Goal: Task Accomplishment & Management: Manage account settings

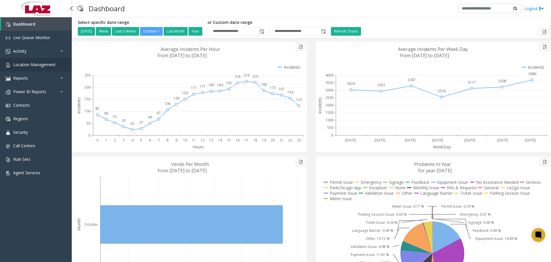
click at [40, 67] on span "Location Management" at bounding box center [34, 64] width 42 height 5
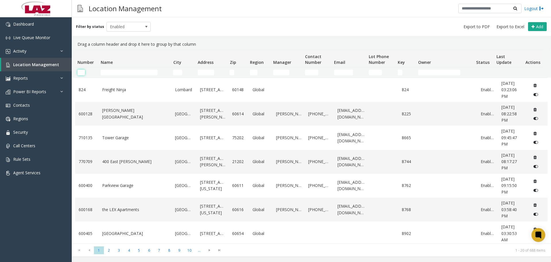
click at [79, 71] on input "Number Filter" at bounding box center [81, 72] width 7 height 6
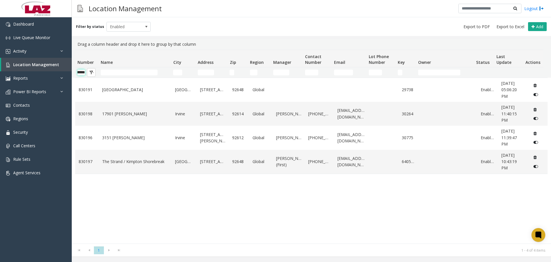
scroll to position [0, 9]
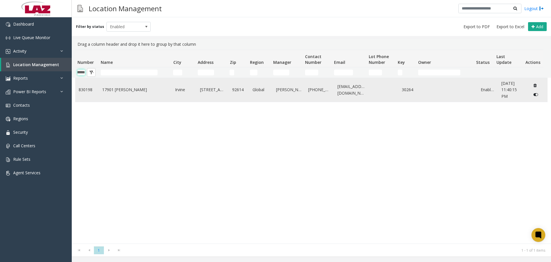
type input "******"
click at [110, 87] on link "17901 [PERSON_NAME]" at bounding box center [135, 89] width 66 height 6
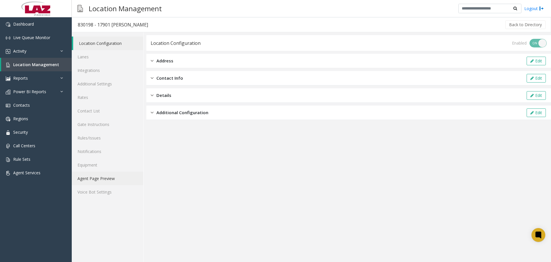
click at [109, 175] on link "Agent Page Preview" at bounding box center [107, 177] width 71 height 13
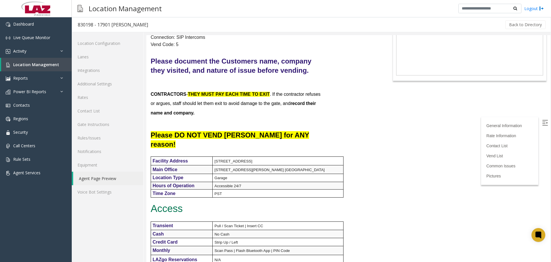
scroll to position [172, 0]
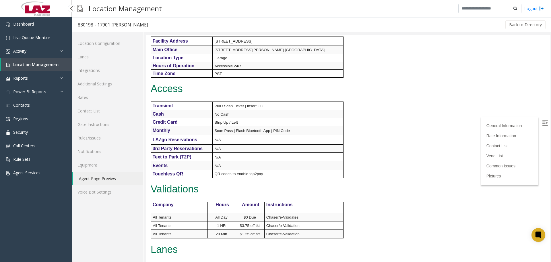
click at [89, 161] on link "Equipment" at bounding box center [107, 164] width 71 height 13
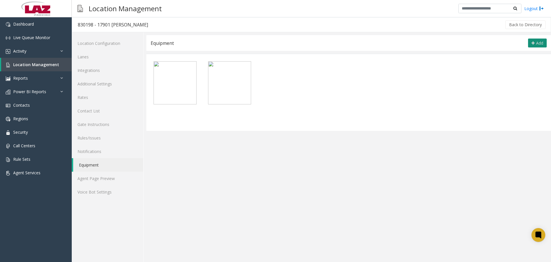
click at [532, 41] on icon at bounding box center [533, 43] width 3 height 5
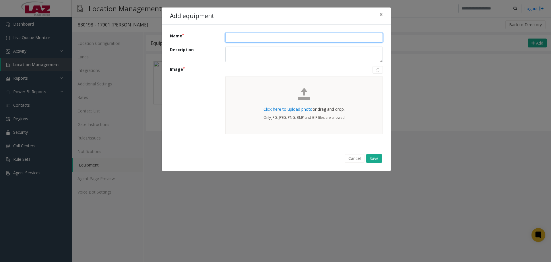
click at [240, 33] on input "Name" at bounding box center [304, 38] width 158 height 10
type input "**"
click at [301, 109] on span "Click here to upload photo" at bounding box center [288, 108] width 49 height 5
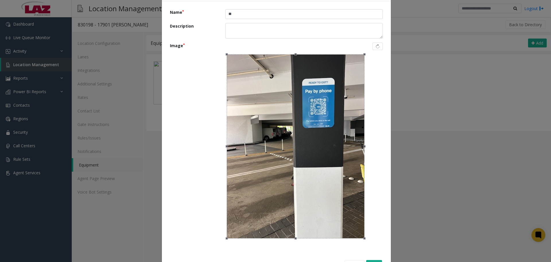
scroll to position [46, 0]
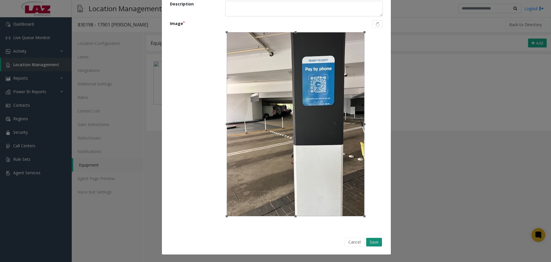
click at [367, 239] on button "Save" at bounding box center [374, 241] width 16 height 9
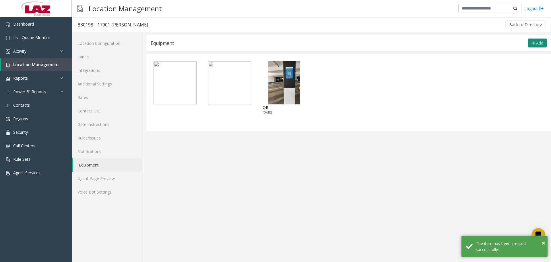
click at [536, 41] on button "Add" at bounding box center [537, 42] width 19 height 9
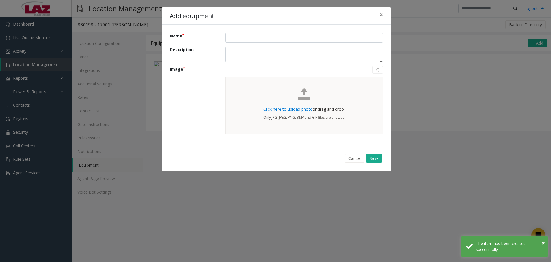
scroll to position [0, 0]
click at [266, 37] on input "Name" at bounding box center [304, 38] width 158 height 10
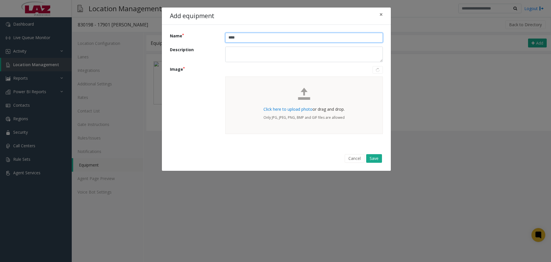
type input "****"
click at [283, 111] on span "Click here to upload photo" at bounding box center [288, 108] width 49 height 5
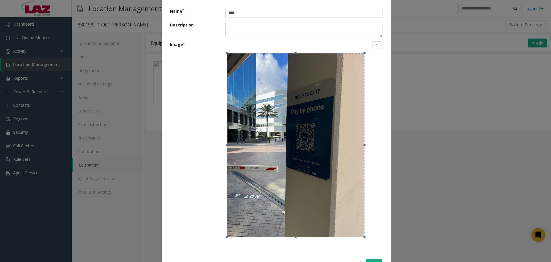
scroll to position [46, 0]
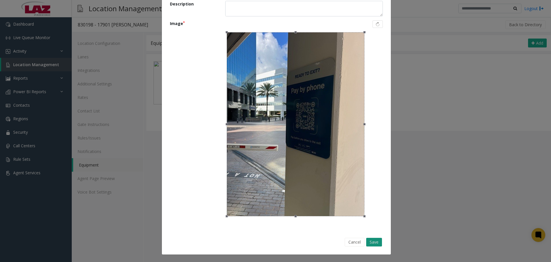
click at [371, 241] on button "Save" at bounding box center [374, 241] width 16 height 9
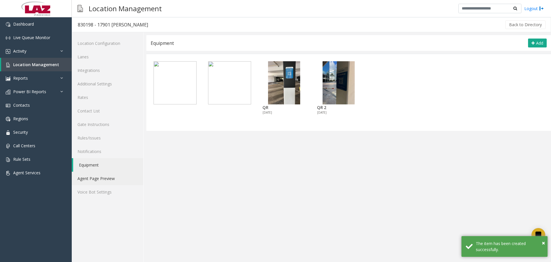
click at [93, 175] on link "Agent Page Preview" at bounding box center [107, 177] width 71 height 13
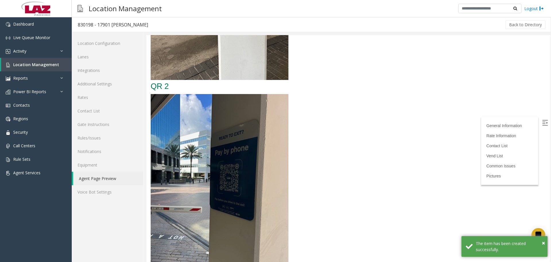
scroll to position [1514, 0]
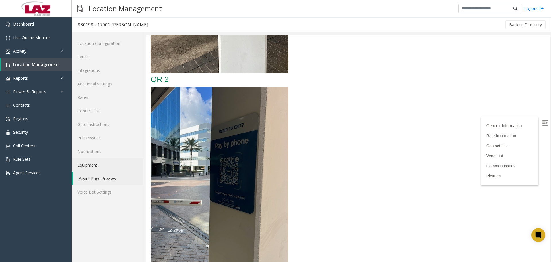
click at [89, 165] on link "Equipment" at bounding box center [107, 164] width 71 height 13
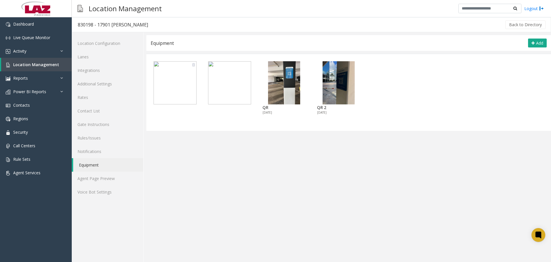
click at [193, 65] on icon at bounding box center [193, 65] width 3 height 4
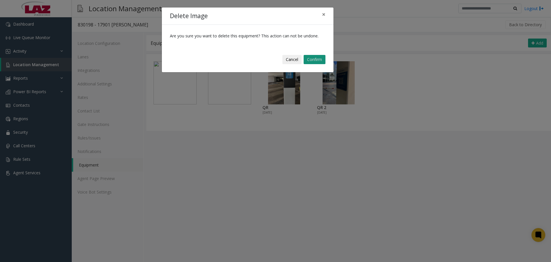
click at [314, 59] on button "Confirm" at bounding box center [315, 59] width 22 height 9
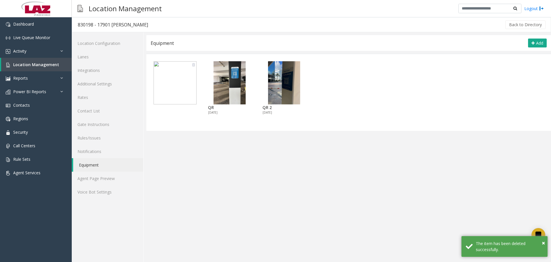
click at [193, 65] on icon at bounding box center [193, 65] width 3 height 4
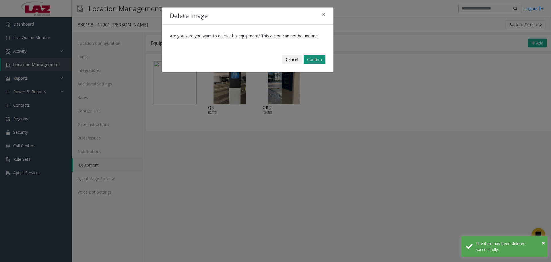
click at [306, 61] on button "Confirm" at bounding box center [315, 59] width 22 height 9
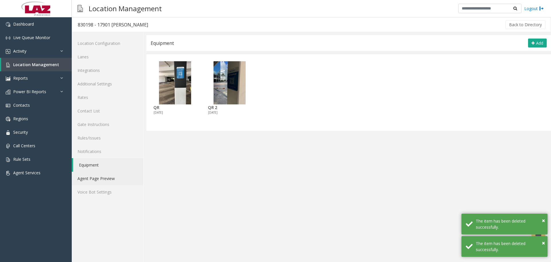
click at [106, 176] on link "Agent Page Preview" at bounding box center [107, 177] width 71 height 13
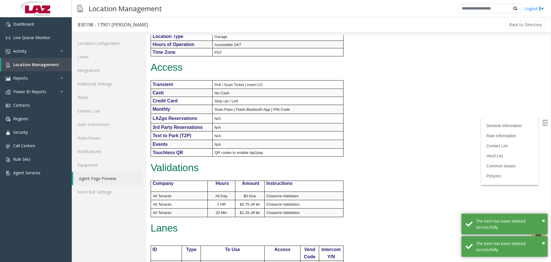
scroll to position [201, 0]
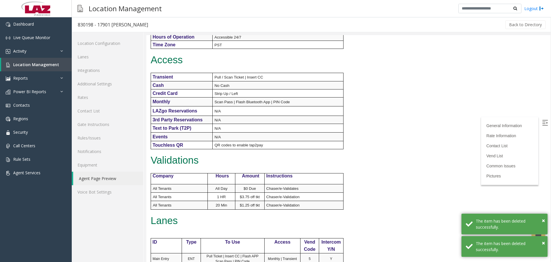
drag, startPoint x: 547, startPoint y: 72, endPoint x: 551, endPoint y: 52, distance: 20.4
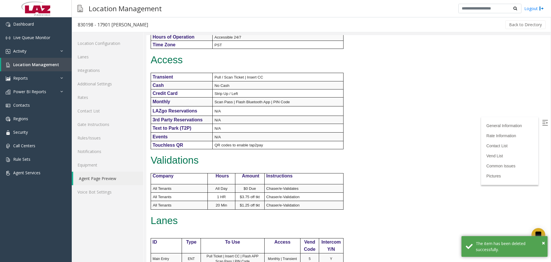
drag, startPoint x: 551, startPoint y: 78, endPoint x: 551, endPoint y: 56, distance: 22.1
click at [551, 56] on div at bounding box center [348, 148] width 405 height 227
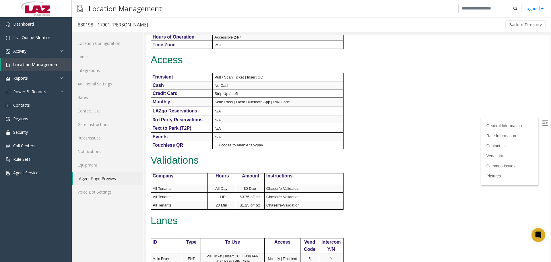
scroll to position [0, 0]
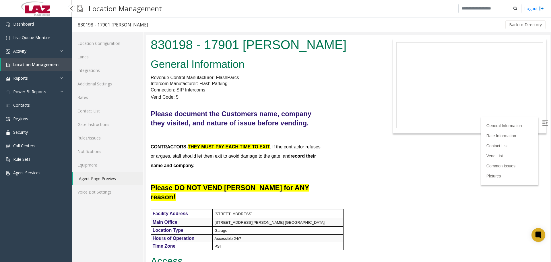
click at [37, 67] on span "Location Management" at bounding box center [36, 64] width 46 height 5
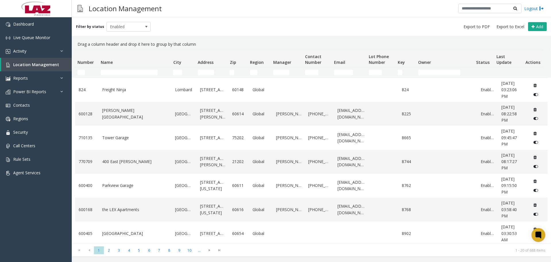
click at [105, 75] on td "Name Filter" at bounding box center [134, 72] width 72 height 10
click at [107, 73] on input "Name Filter" at bounding box center [129, 72] width 57 height 6
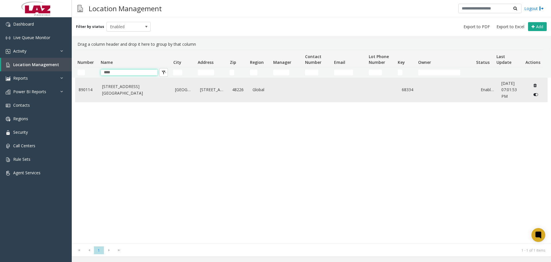
type input "***"
click at [127, 93] on td "[STREET_ADDRESS][GEOGRAPHIC_DATA]" at bounding box center [135, 90] width 73 height 24
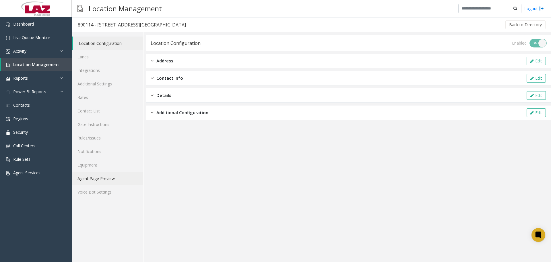
click at [103, 178] on link "Agent Page Preview" at bounding box center [107, 177] width 71 height 13
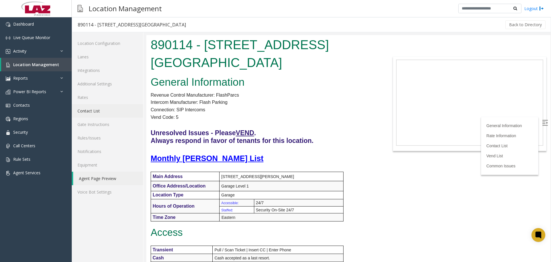
click at [97, 109] on link "Contact List" at bounding box center [107, 110] width 71 height 13
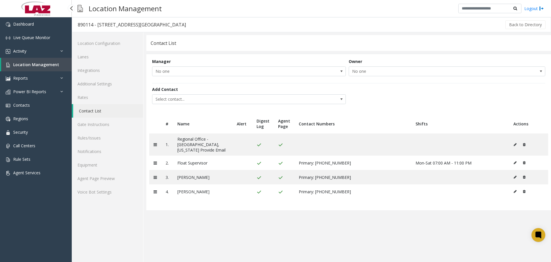
click at [31, 64] on span "Location Management" at bounding box center [36, 64] width 46 height 5
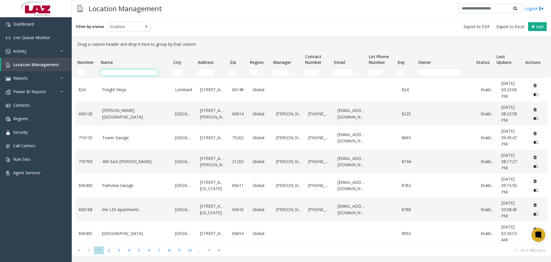
click at [119, 73] on input "Name Filter" at bounding box center [129, 72] width 57 height 6
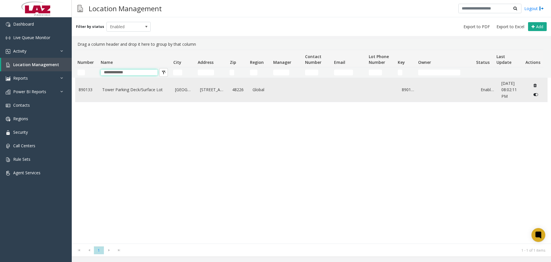
type input "**********"
click at [114, 88] on link "Tower Parking Deck/Surface Lot" at bounding box center [135, 89] width 66 height 6
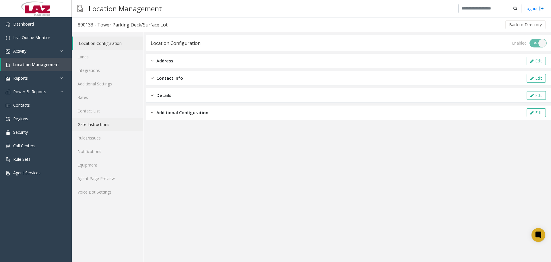
click at [93, 120] on link "Gate Instructions" at bounding box center [107, 123] width 71 height 13
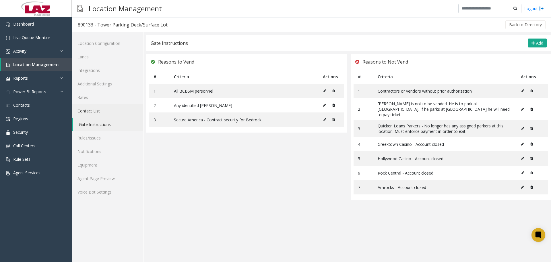
click at [94, 114] on link "Contact List" at bounding box center [107, 110] width 71 height 13
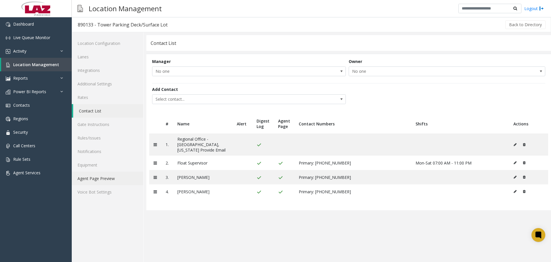
click at [117, 184] on link "Agent Page Preview" at bounding box center [107, 177] width 71 height 13
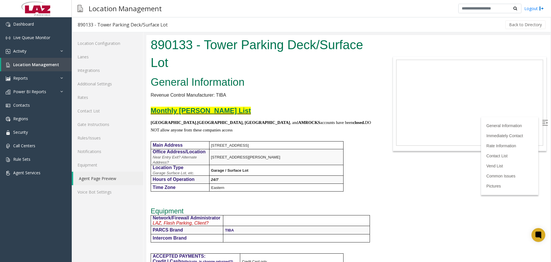
click at [542, 122] on img at bounding box center [545, 123] width 6 height 6
click at [43, 64] on span "Location Management" at bounding box center [36, 64] width 46 height 5
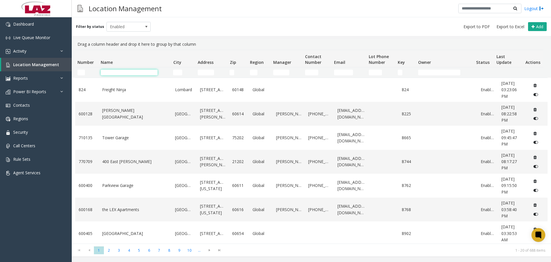
click at [108, 71] on input "Name Filter" at bounding box center [129, 72] width 57 height 6
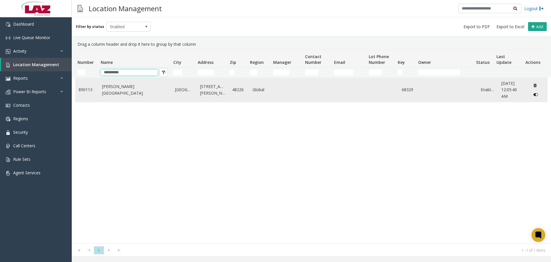
type input "**********"
click at [121, 90] on link "[PERSON_NAME][GEOGRAPHIC_DATA]" at bounding box center [135, 89] width 66 height 13
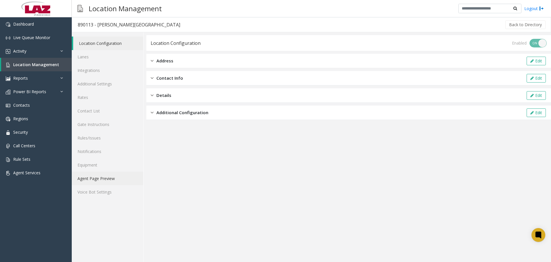
click at [118, 176] on link "Agent Page Preview" at bounding box center [107, 177] width 71 height 13
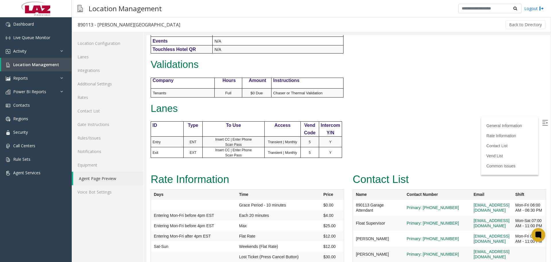
scroll to position [373, 0]
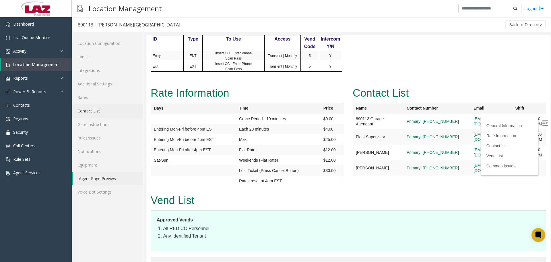
click at [94, 113] on link "Contact List" at bounding box center [107, 110] width 71 height 13
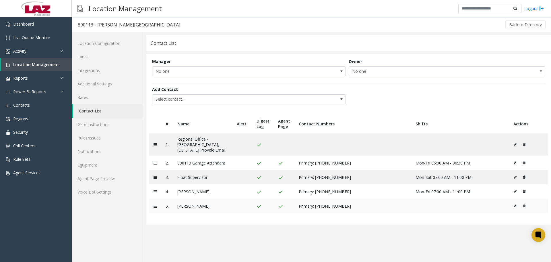
click at [514, 204] on icon at bounding box center [515, 205] width 3 height 3
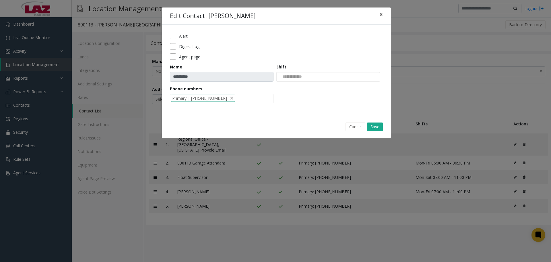
click at [381, 17] on span "×" at bounding box center [381, 14] width 3 height 8
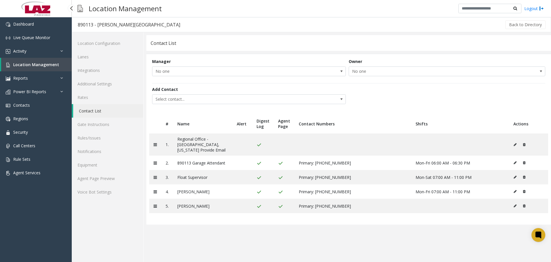
click at [32, 65] on span "Location Management" at bounding box center [36, 64] width 46 height 5
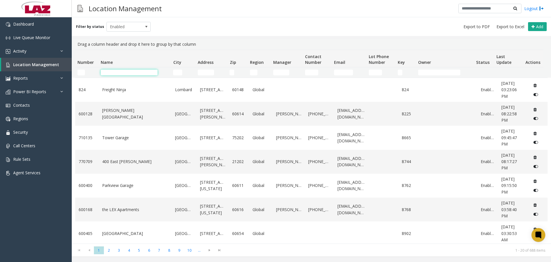
click at [117, 74] on input "Name Filter" at bounding box center [129, 72] width 57 height 6
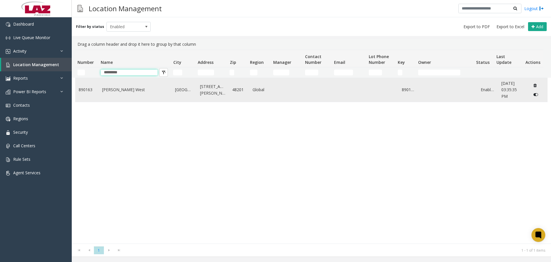
type input "********"
click at [129, 88] on link "[PERSON_NAME] West" at bounding box center [135, 89] width 66 height 6
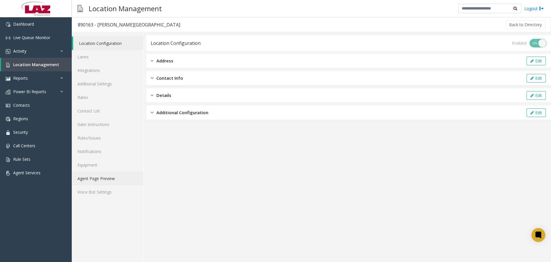
click at [98, 178] on link "Agent Page Preview" at bounding box center [107, 177] width 71 height 13
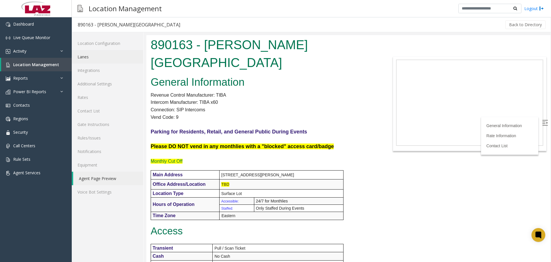
click at [87, 60] on link "Lanes" at bounding box center [107, 56] width 71 height 13
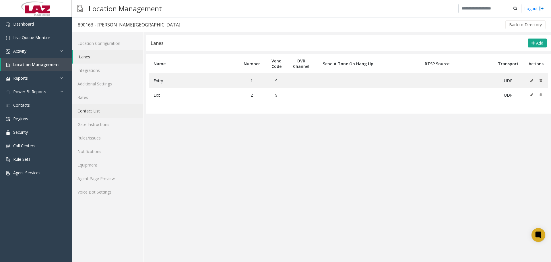
click at [85, 115] on link "Contact List" at bounding box center [107, 110] width 71 height 13
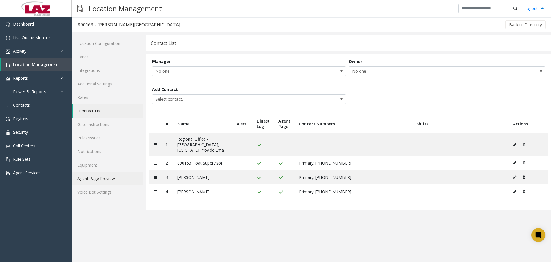
click at [108, 177] on link "Agent Page Preview" at bounding box center [107, 177] width 71 height 13
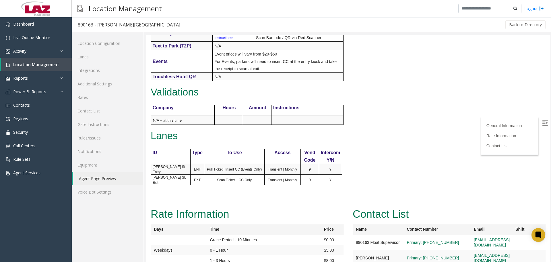
scroll to position [310, 0]
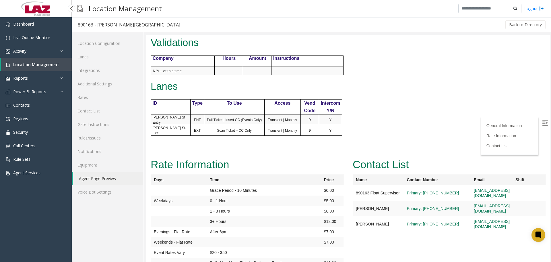
click at [51, 68] on link "Location Management" at bounding box center [36, 64] width 71 height 13
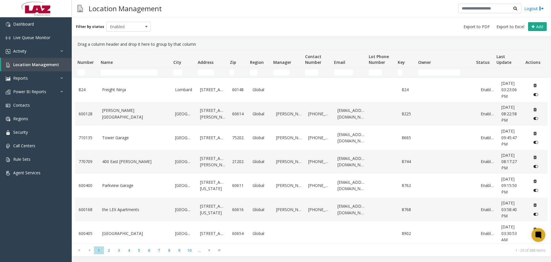
click at [108, 69] on td "Name Filter" at bounding box center [134, 72] width 72 height 10
click at [109, 70] on input "Name Filter" at bounding box center [129, 72] width 57 height 6
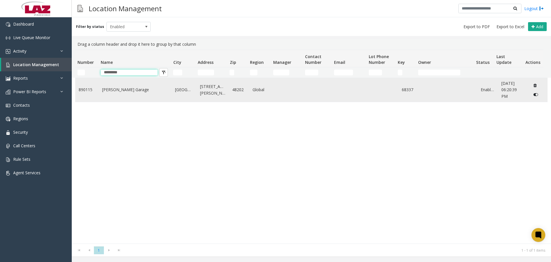
type input "*********"
click at [122, 94] on td "[PERSON_NAME] Garage" at bounding box center [135, 90] width 73 height 24
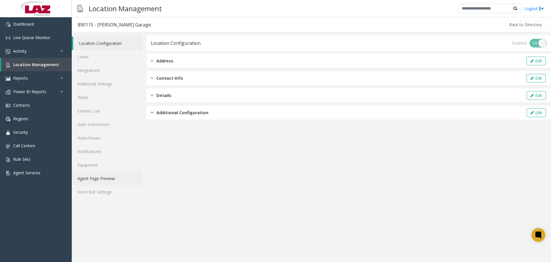
click at [113, 175] on link "Agent Page Preview" at bounding box center [107, 177] width 71 height 13
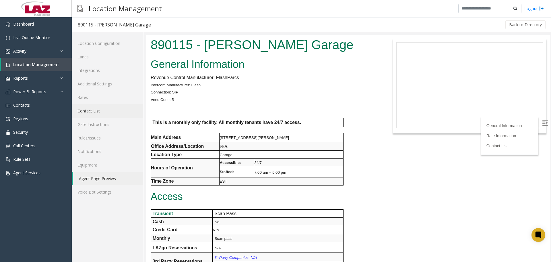
click at [106, 114] on link "Contact List" at bounding box center [107, 110] width 71 height 13
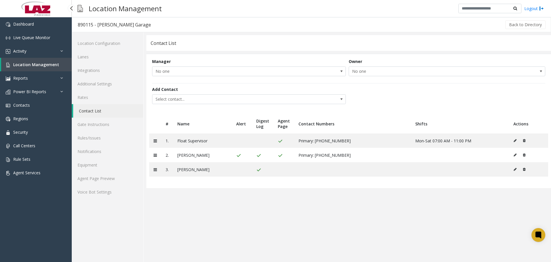
click at [36, 63] on span "Location Management" at bounding box center [36, 64] width 46 height 5
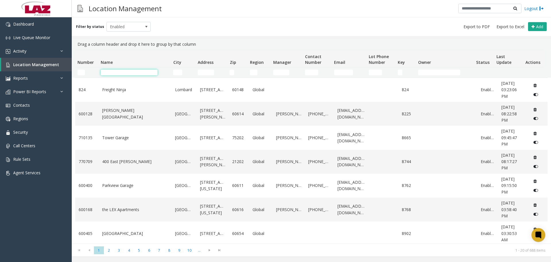
click at [108, 71] on input "Name Filter" at bounding box center [129, 72] width 57 height 6
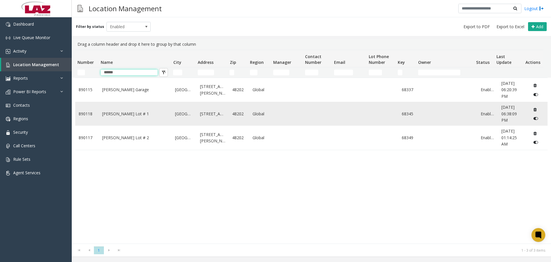
type input "******"
click at [179, 16] on div "Location Management Logout" at bounding box center [312, 8] width 480 height 17
click at [17, 28] on link "Dashboard" at bounding box center [36, 23] width 72 height 13
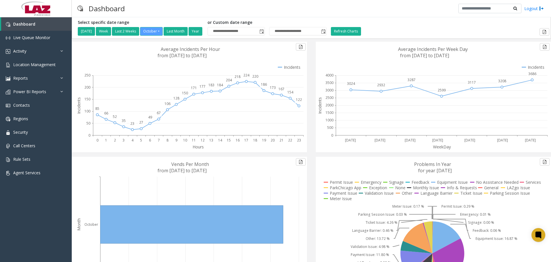
click at [167, 9] on div "Dashboard Logout" at bounding box center [312, 8] width 480 height 17
click at [26, 66] on span "Location Management" at bounding box center [34, 64] width 42 height 5
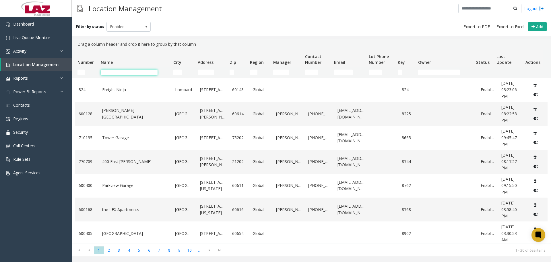
click at [112, 74] on input "Name Filter" at bounding box center [129, 72] width 57 height 6
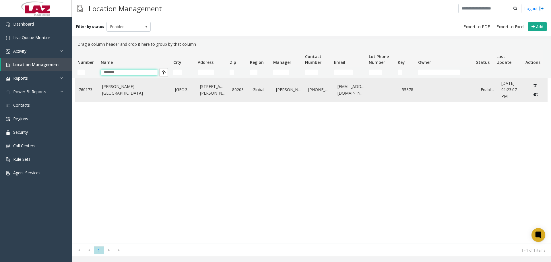
type input "*******"
click at [123, 94] on td "[PERSON_NAME][GEOGRAPHIC_DATA]" at bounding box center [135, 90] width 73 height 24
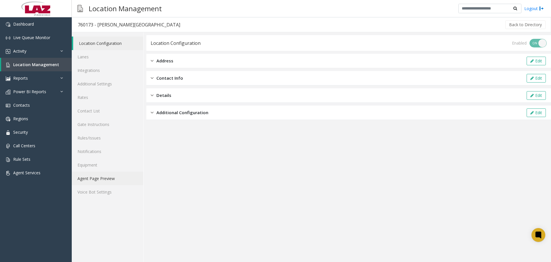
click at [106, 179] on link "Agent Page Preview" at bounding box center [107, 177] width 71 height 13
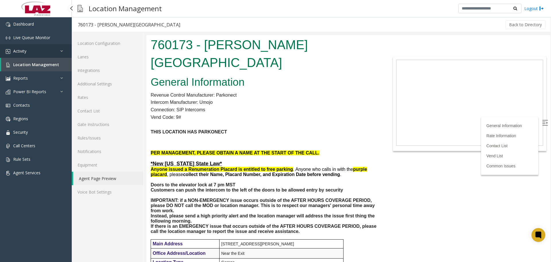
click at [40, 48] on link "Activity" at bounding box center [36, 50] width 72 height 13
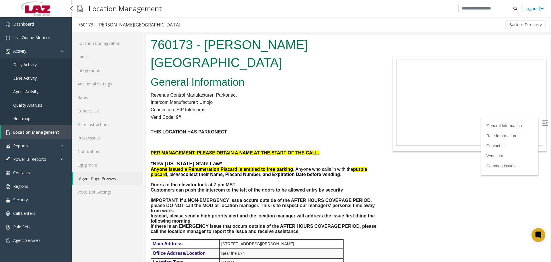
click at [36, 63] on link "Daily Activity" at bounding box center [36, 64] width 72 height 13
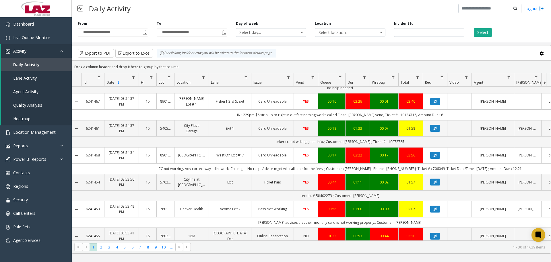
scroll to position [614, 0]
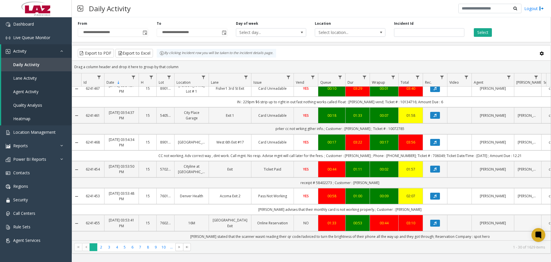
click at [97, 246] on span "1" at bounding box center [94, 247] width 8 height 8
click at [98, 247] on span "2" at bounding box center [101, 247] width 8 height 8
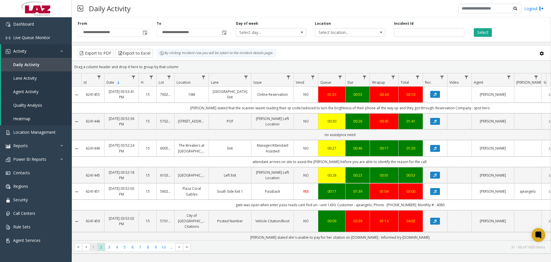
click at [96, 245] on span "1" at bounding box center [94, 247] width 8 height 8
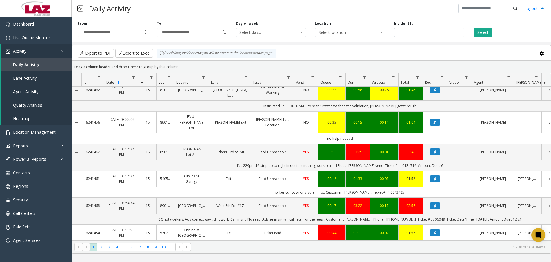
scroll to position [591, 0]
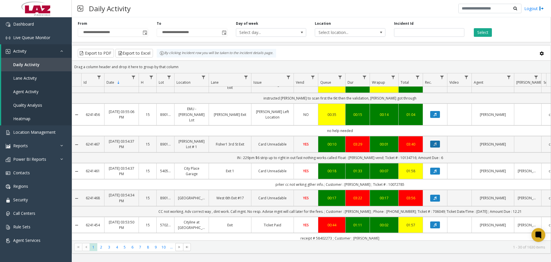
click at [432, 140] on button "Data table" at bounding box center [435, 143] width 10 height 7
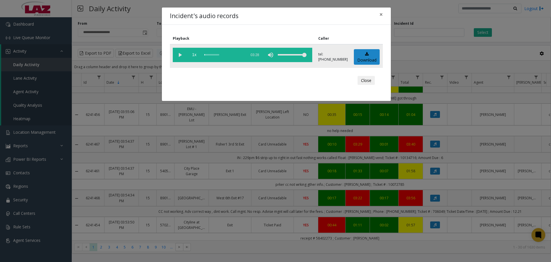
click at [181, 54] on vg-play-pause at bounding box center [180, 55] width 14 height 14
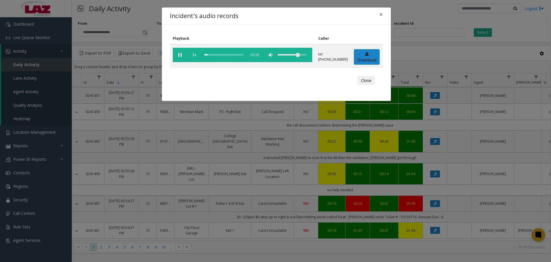
drag, startPoint x: 300, startPoint y: 55, endPoint x: 301, endPoint y: 77, distance: 22.7
click at [301, 77] on div "Playback Caller 1x 03:28 tel:[PHONE_NUMBER] Download Close" at bounding box center [276, 63] width 229 height 76
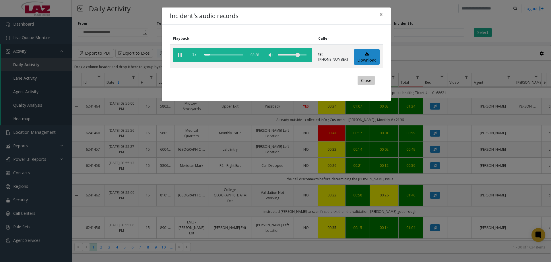
click at [365, 81] on button "Close" at bounding box center [366, 80] width 17 height 9
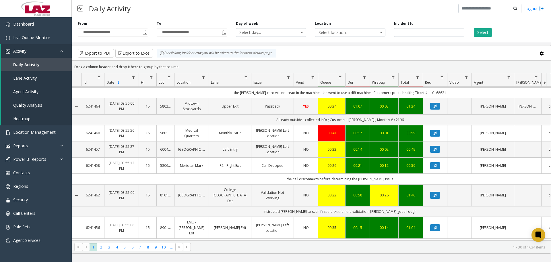
click at [152, 13] on div "Daily Activity Logout" at bounding box center [312, 8] width 480 height 17
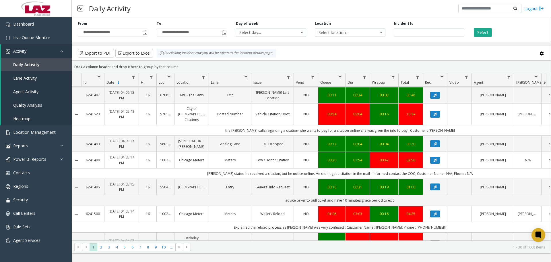
click at [287, 8] on div "Daily Activity Logout" at bounding box center [312, 8] width 480 height 17
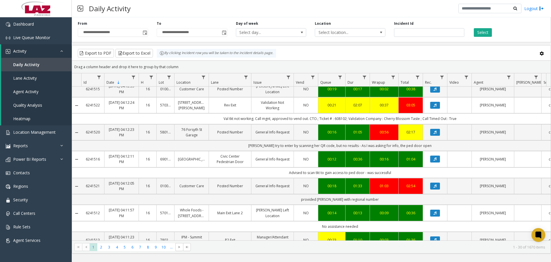
scroll to position [0, 0]
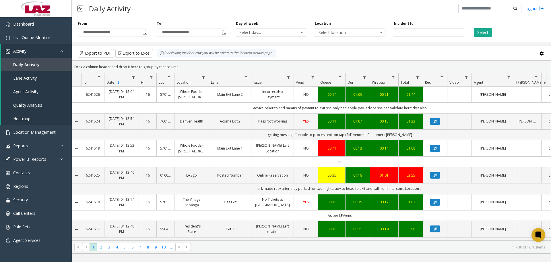
click at [506, 32] on div "Select" at bounding box center [508, 29] width 79 height 16
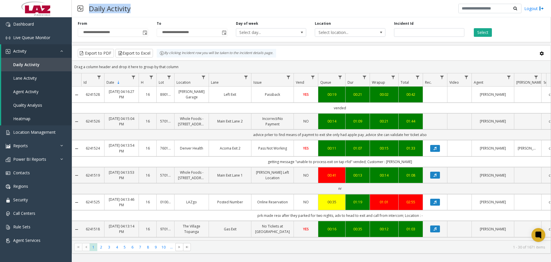
drag, startPoint x: 92, startPoint y: 8, endPoint x: 132, endPoint y: 9, distance: 39.9
click at [132, 9] on h3 "Daily Activity" at bounding box center [109, 8] width 47 height 14
click at [136, 9] on div "Daily Activity Logout" at bounding box center [312, 8] width 480 height 17
click at [146, 9] on div "Daily Activity Logout" at bounding box center [312, 8] width 480 height 17
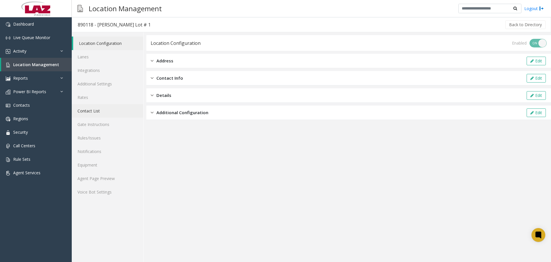
click at [92, 117] on link "Contact List" at bounding box center [107, 110] width 71 height 13
click at [98, 111] on link "Contact List" at bounding box center [107, 110] width 71 height 13
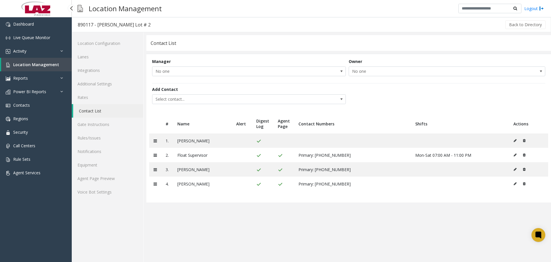
click at [40, 62] on span "Location Management" at bounding box center [36, 64] width 46 height 5
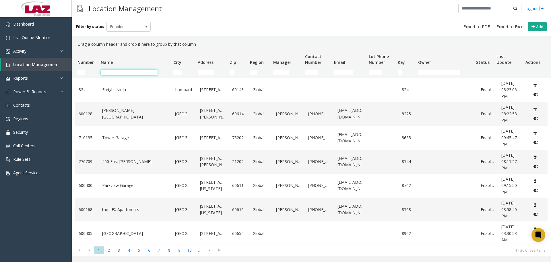
click at [114, 73] on input "Name Filter" at bounding box center [129, 72] width 57 height 6
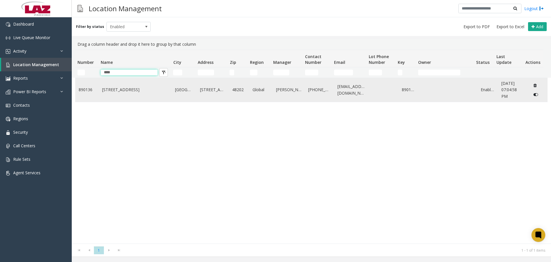
type input "****"
click at [123, 94] on td "6001 Cass Avenue" at bounding box center [135, 90] width 73 height 24
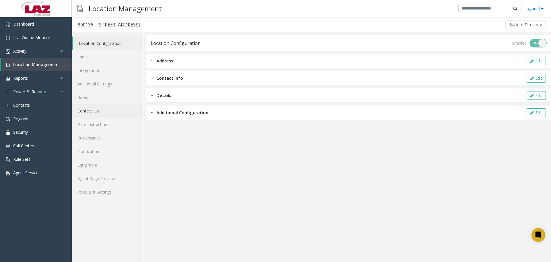
click at [107, 112] on link "Contact List" at bounding box center [107, 110] width 71 height 13
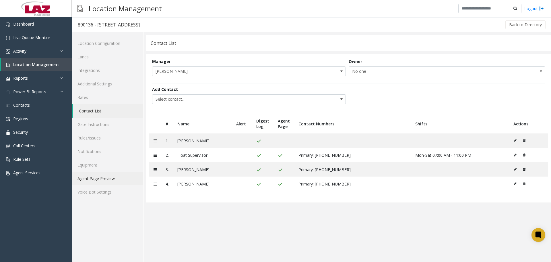
click at [79, 180] on link "Agent Page Preview" at bounding box center [107, 177] width 71 height 13
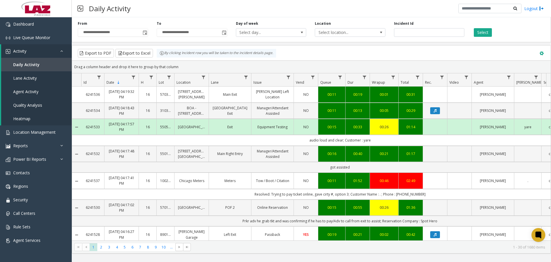
click at [540, 52] on span at bounding box center [542, 53] width 6 height 6
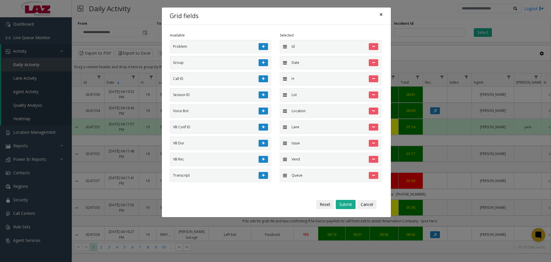
click at [380, 13] on span "×" at bounding box center [381, 14] width 3 height 8
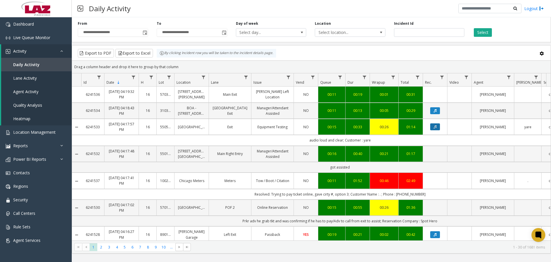
click at [437, 127] on button "Data table" at bounding box center [435, 126] width 10 height 7
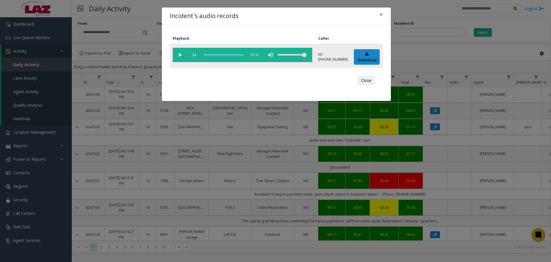
click at [180, 56] on vg-play-pause at bounding box center [180, 55] width 14 height 14
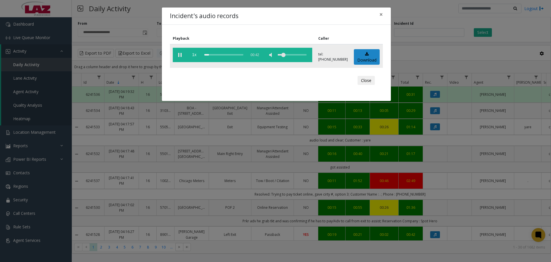
drag, startPoint x: 299, startPoint y: 52, endPoint x: 284, endPoint y: 56, distance: 15.1
click at [284, 56] on div "volume level" at bounding box center [292, 55] width 29 height 14
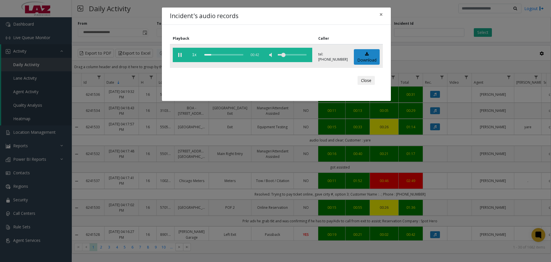
click at [180, 53] on vg-play-pause at bounding box center [180, 55] width 14 height 14
click at [385, 15] on button "×" at bounding box center [381, 14] width 11 height 14
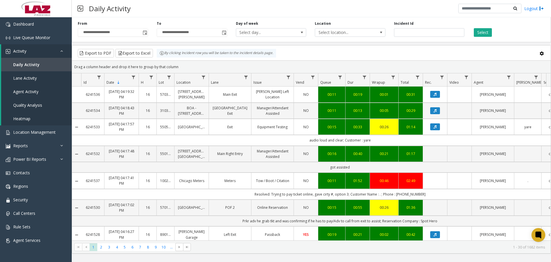
drag, startPoint x: 219, startPoint y: 30, endPoint x: 197, endPoint y: 16, distance: 26.5
drag, startPoint x: 197, startPoint y: 16, endPoint x: 159, endPoint y: 16, distance: 37.6
click at [159, 16] on div "Daily Activity Logout" at bounding box center [312, 8] width 480 height 17
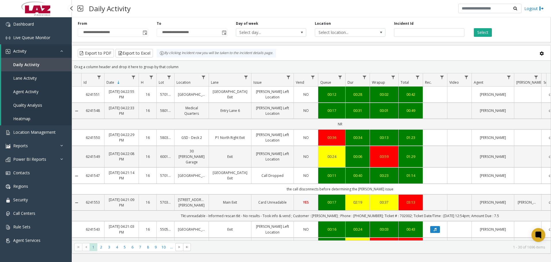
click at [32, 63] on span "Daily Activity" at bounding box center [26, 64] width 26 height 5
click at [29, 128] on link "Location Management" at bounding box center [36, 131] width 72 height 13
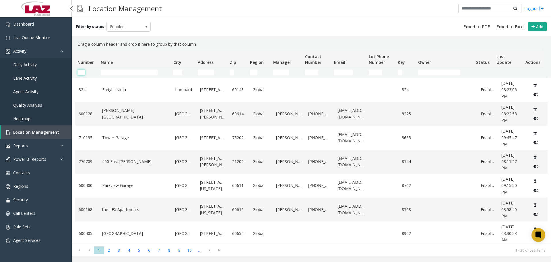
click at [78, 72] on input "Number Filter" at bounding box center [81, 72] width 7 height 6
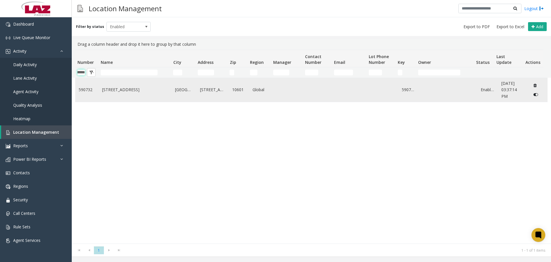
type input "******"
click at [534, 93] on icon "Data table" at bounding box center [536, 94] width 5 height 4
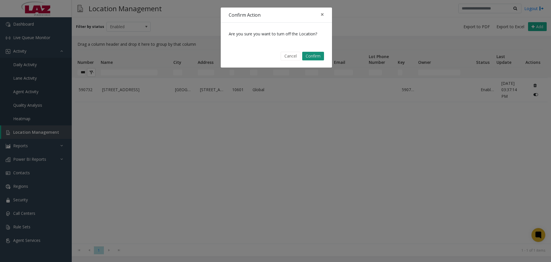
click at [314, 55] on button "Confirm" at bounding box center [313, 56] width 22 height 9
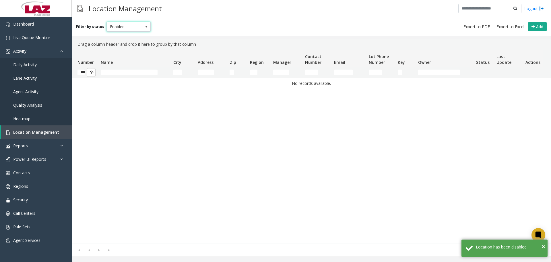
click at [110, 25] on span "Enabled" at bounding box center [124, 26] width 35 height 9
click at [115, 51] on li "Disabled" at bounding box center [126, 52] width 43 height 8
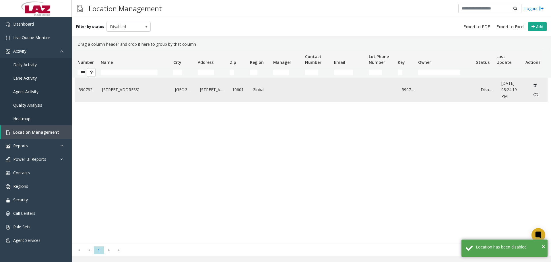
click at [112, 91] on link "44 South Broadway" at bounding box center [135, 89] width 66 height 6
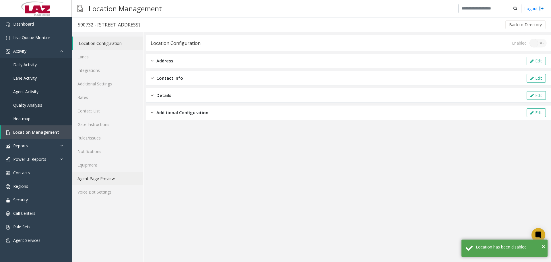
click at [97, 181] on link "Agent Page Preview" at bounding box center [107, 177] width 71 height 13
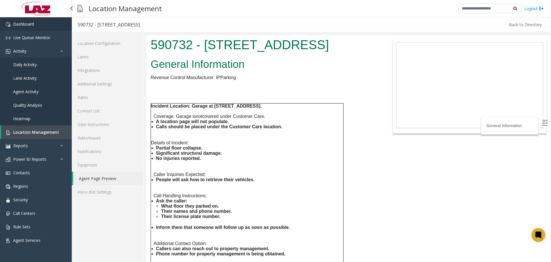
click at [24, 26] on span "Dashboard" at bounding box center [23, 23] width 21 height 5
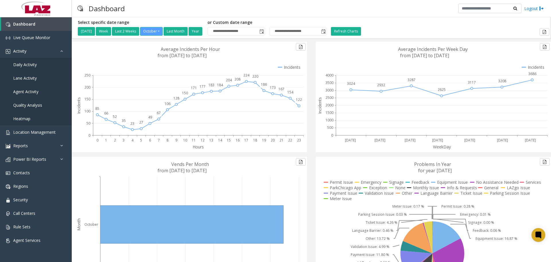
click at [277, 13] on div "Dashboard Logout" at bounding box center [312, 8] width 480 height 17
